Goal: Find specific page/section

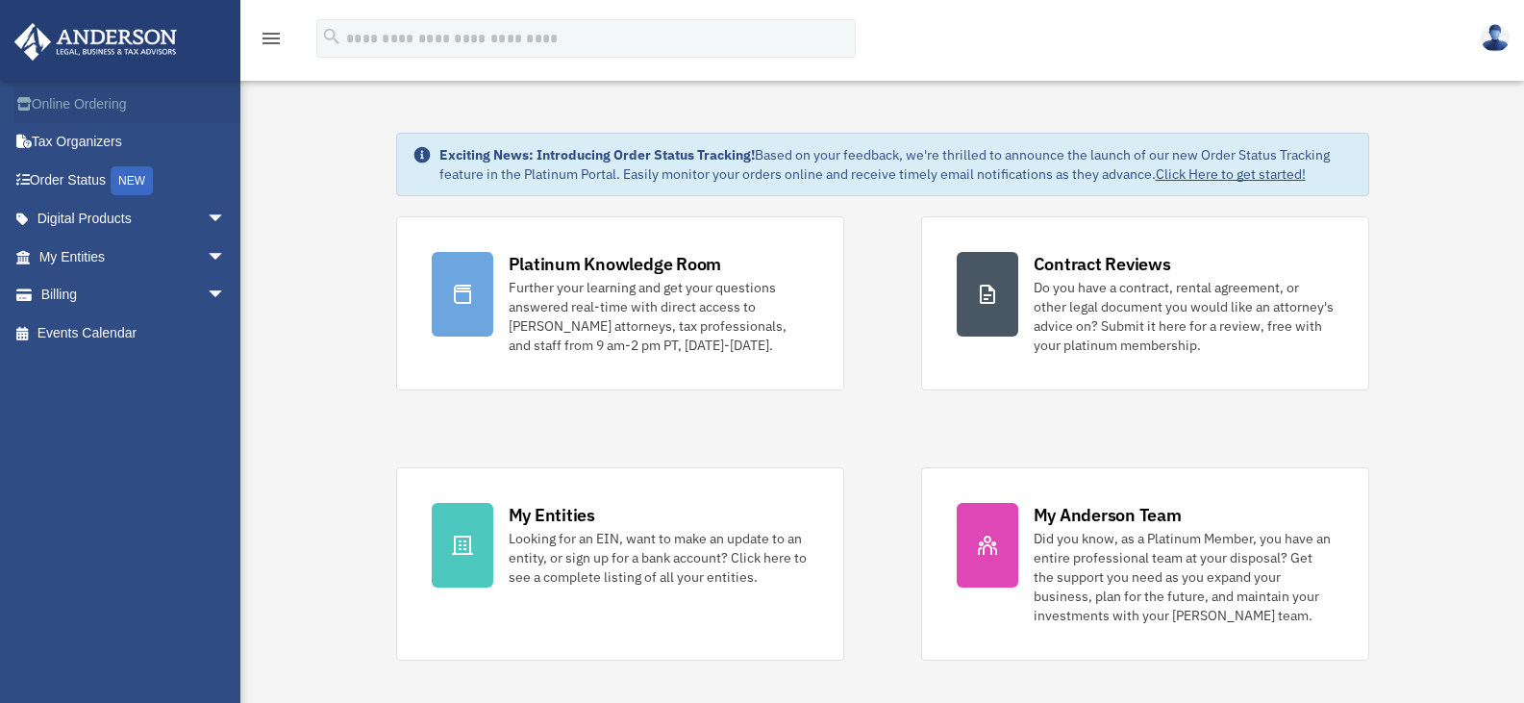
click at [91, 101] on link "Online Ordering" at bounding box center [133, 104] width 241 height 38
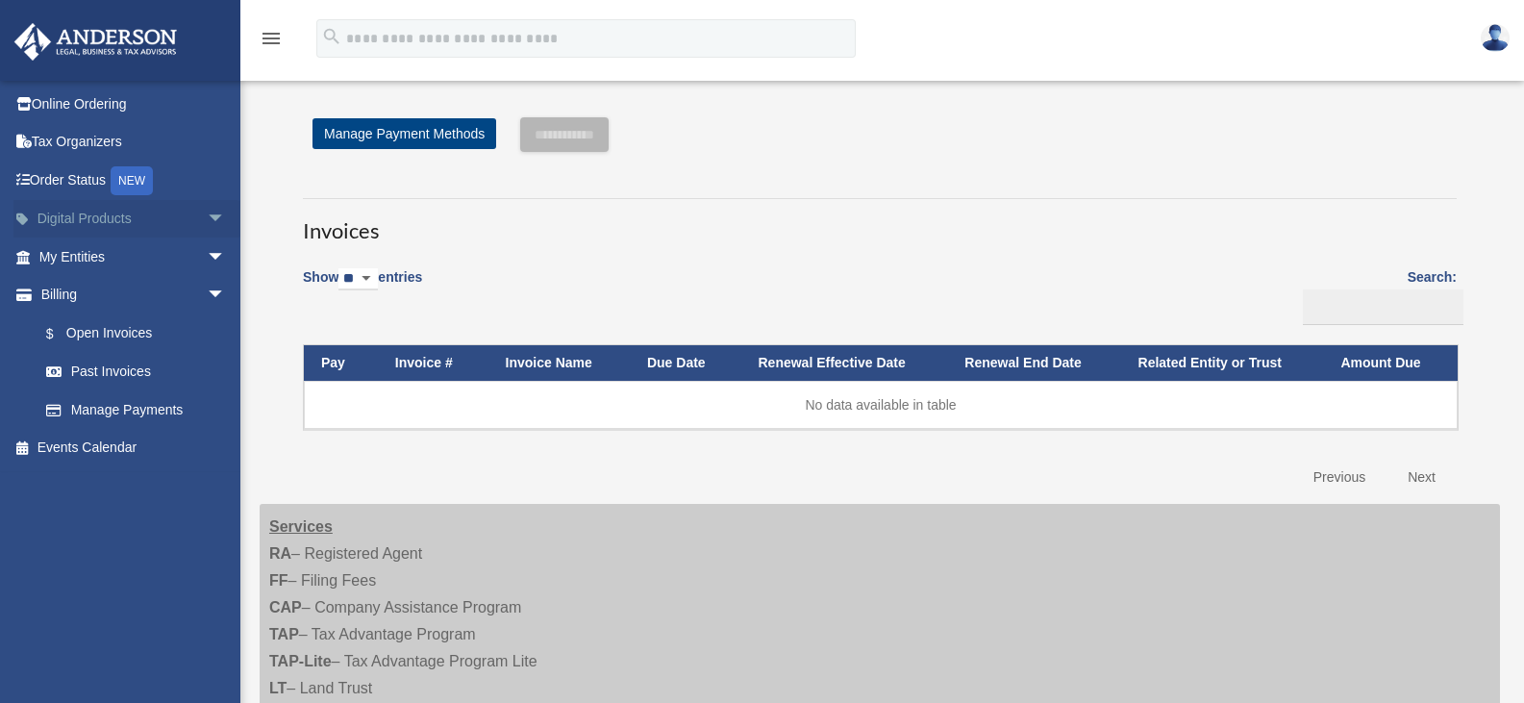
click at [207, 213] on span "arrow_drop_down" at bounding box center [226, 219] width 38 height 39
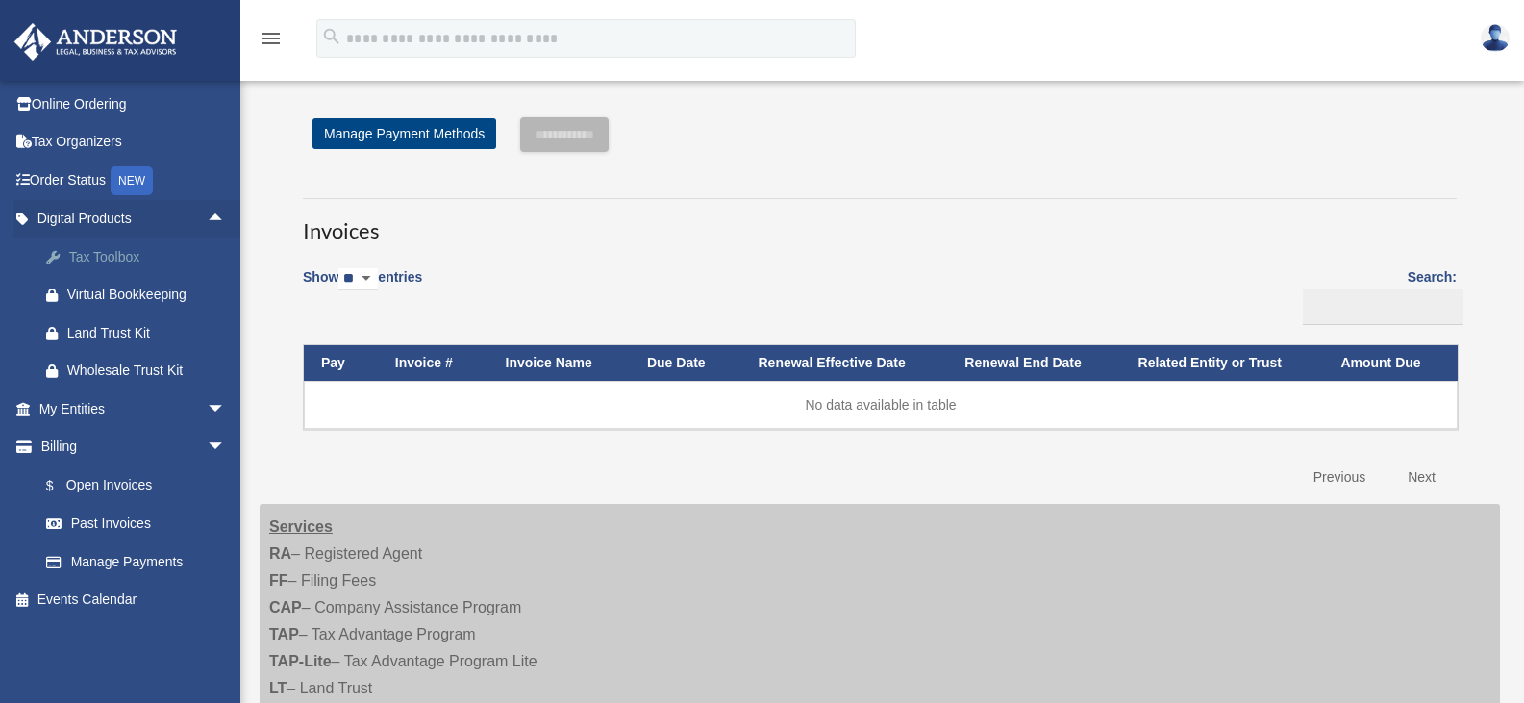
click at [128, 262] on div "Tax Toolbox" at bounding box center [148, 257] width 163 height 24
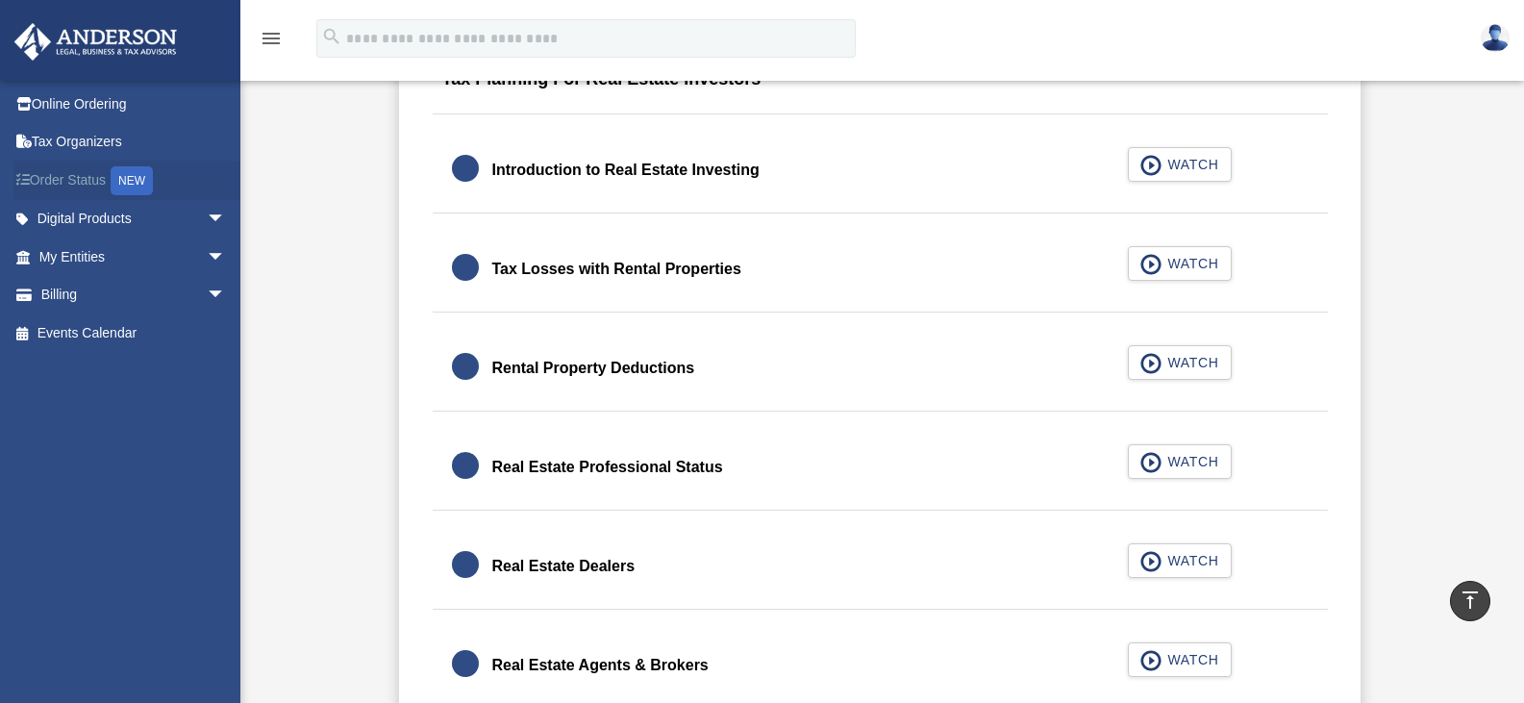
scroll to position [1250, 0]
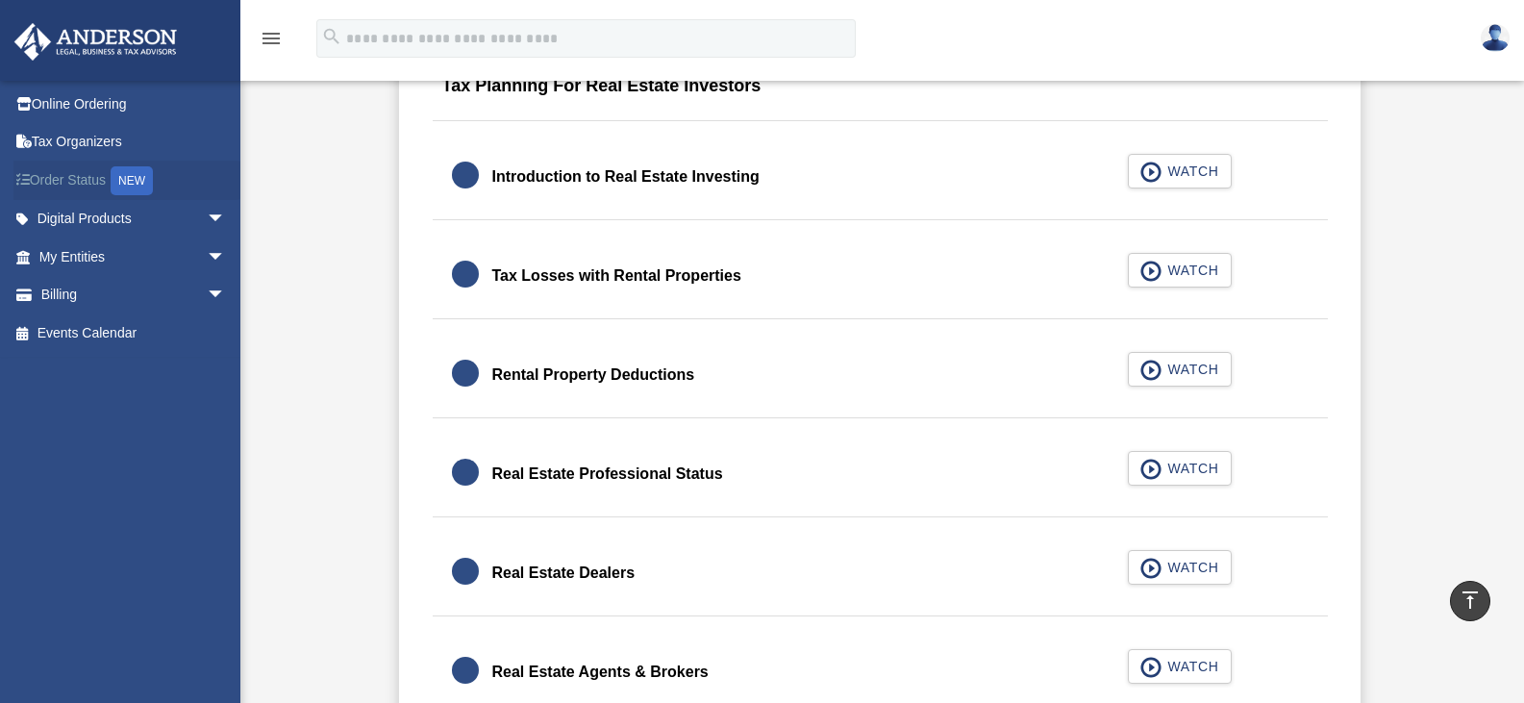
click at [85, 181] on link "Order Status NEW" at bounding box center [133, 180] width 241 height 39
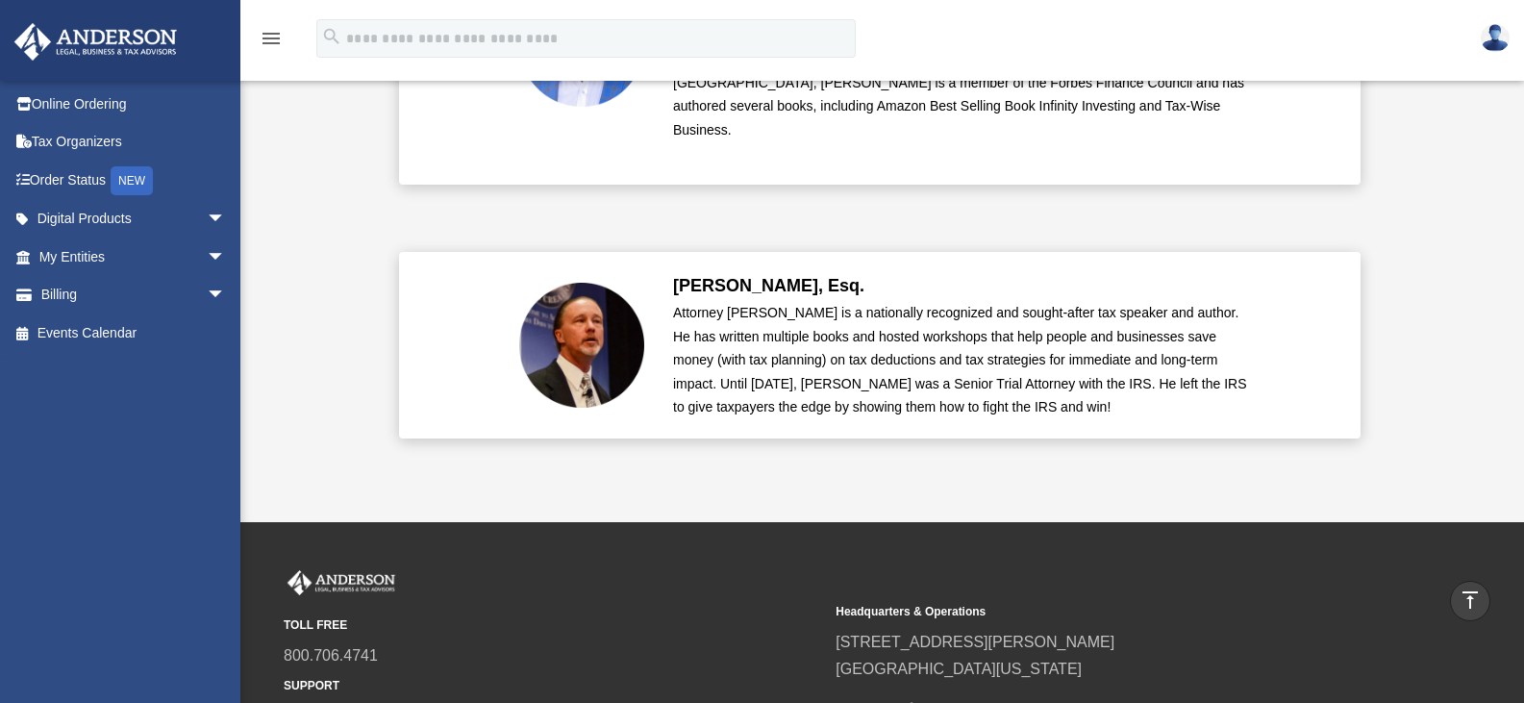
scroll to position [4616, 0]
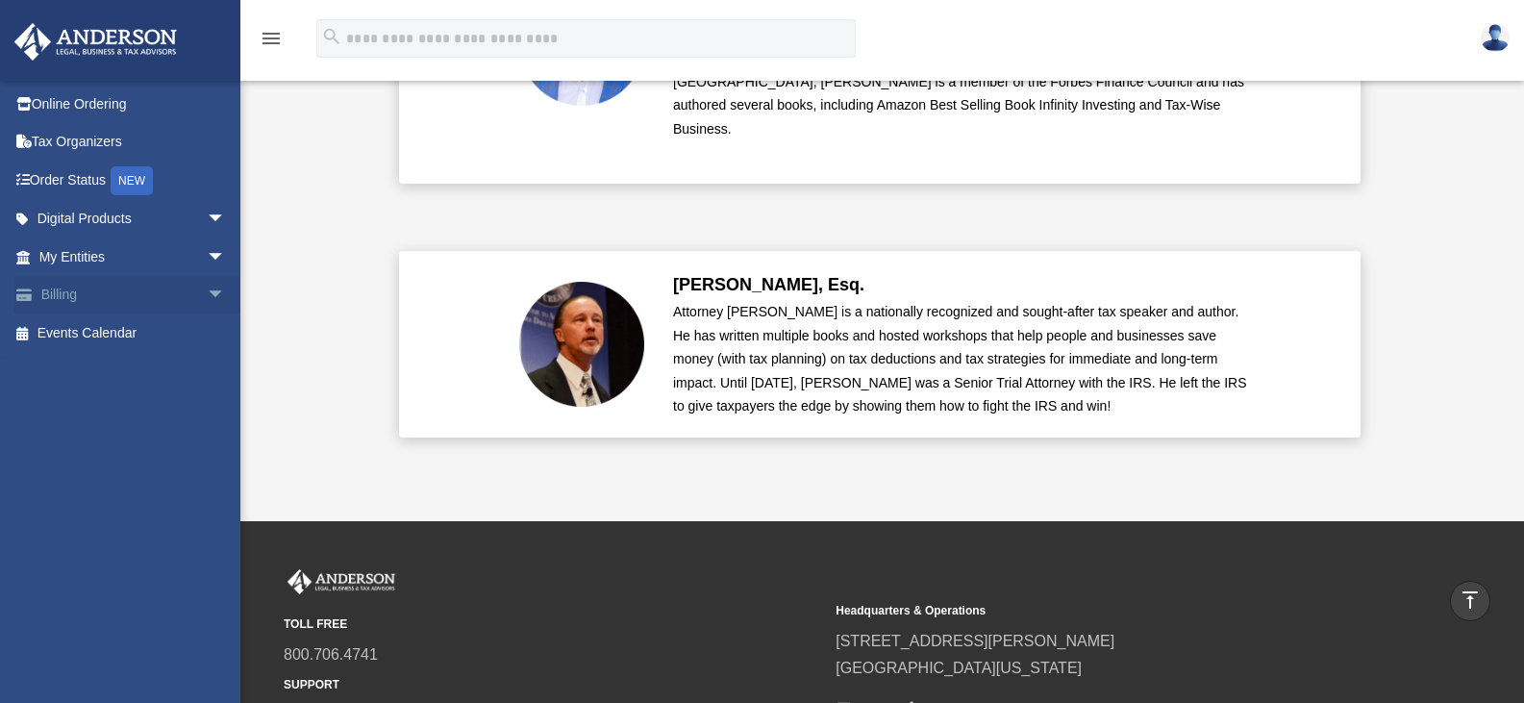
click at [207, 288] on span "arrow_drop_down" at bounding box center [226, 295] width 38 height 39
click at [168, 366] on link "Past Invoices" at bounding box center [141, 372] width 228 height 38
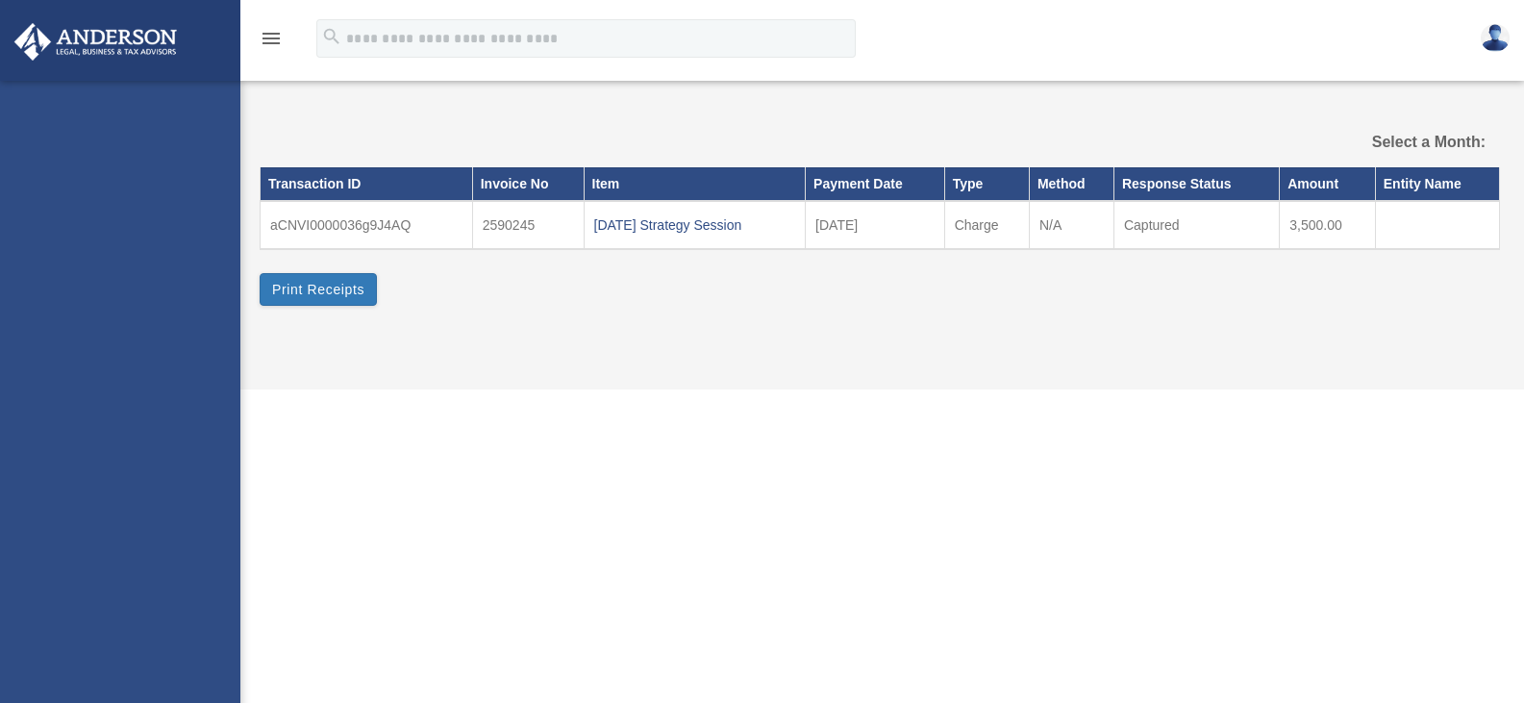
select select
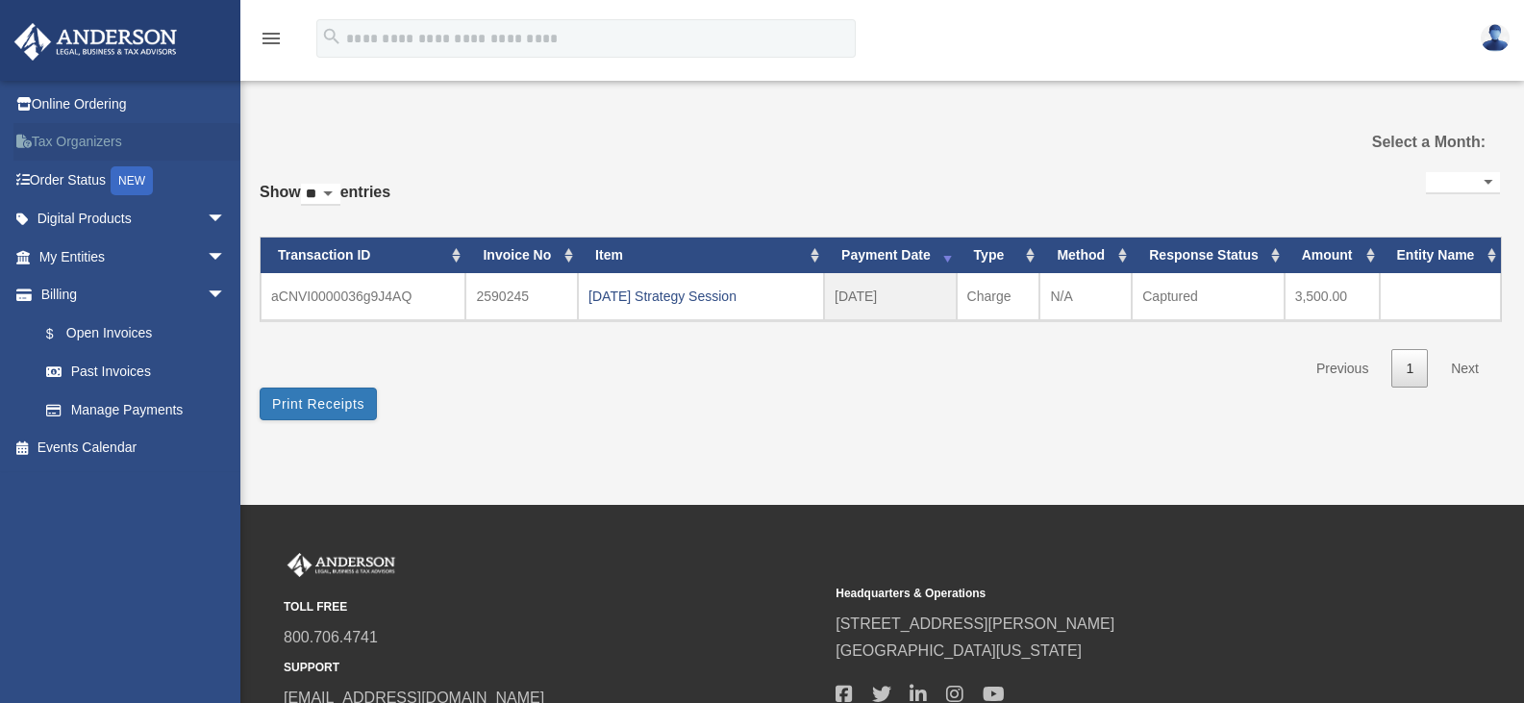
click at [63, 144] on link "Tax Organizers" at bounding box center [133, 142] width 241 height 38
